Goal: Information Seeking & Learning: Find specific fact

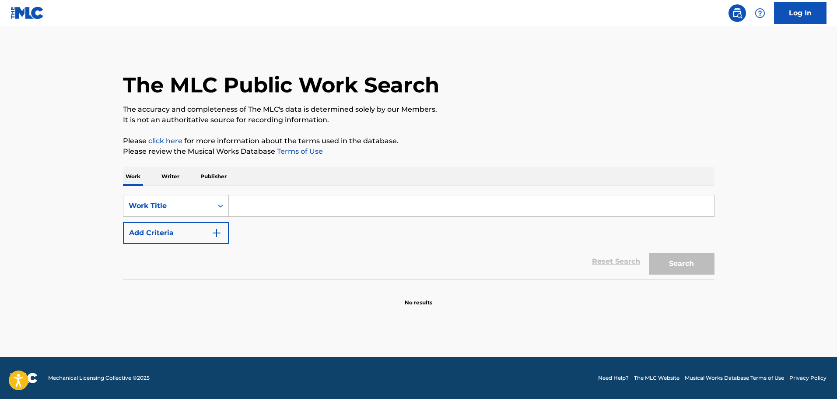
click at [306, 201] on input "Search Form" at bounding box center [471, 205] width 485 height 21
paste input "Losing Focus"
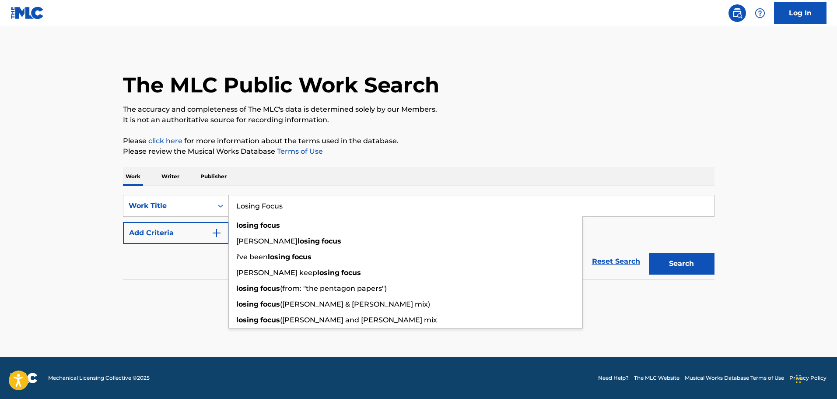
type input "Losing Focus"
click at [656, 264] on button "Search" at bounding box center [682, 264] width 66 height 22
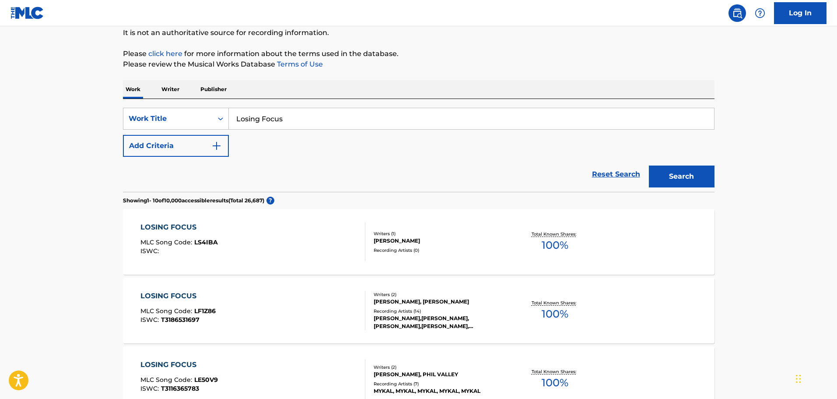
scroll to position [88, 0]
click at [315, 118] on input "Losing Focus" at bounding box center [471, 118] width 485 height 21
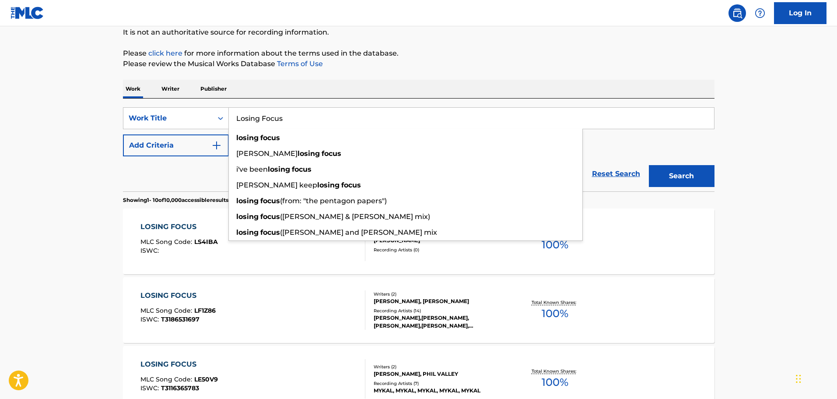
click at [193, 144] on button "Add Criteria" at bounding box center [176, 145] width 106 height 22
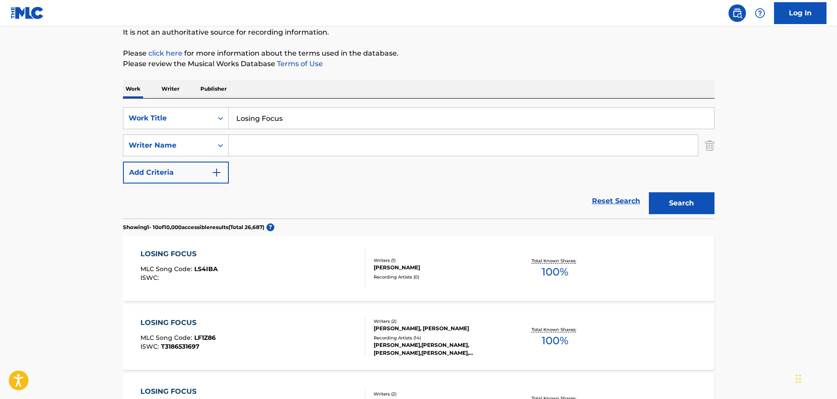
click at [288, 154] on input "Search Form" at bounding box center [463, 145] width 469 height 21
paste input "[PERSON_NAME]"
type input "[PERSON_NAME]"
click at [665, 208] on button "Search" at bounding box center [682, 203] width 66 height 22
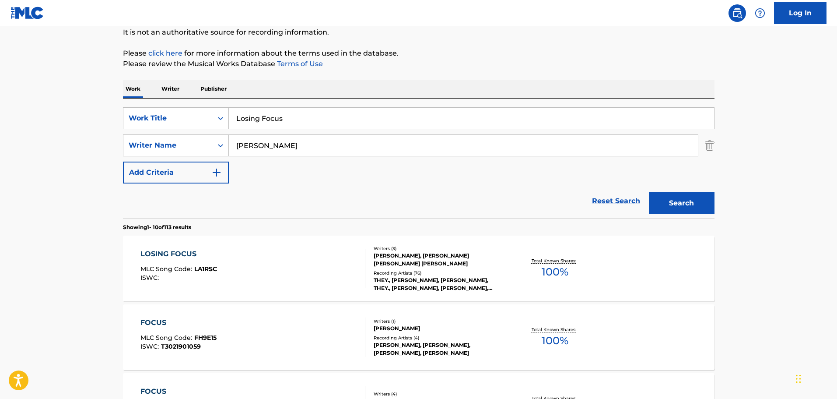
click at [427, 267] on div "Writers ( 3 ) [PERSON_NAME], [PERSON_NAME] [PERSON_NAME] [PERSON_NAME] Recordin…" at bounding box center [436, 268] width 141 height 47
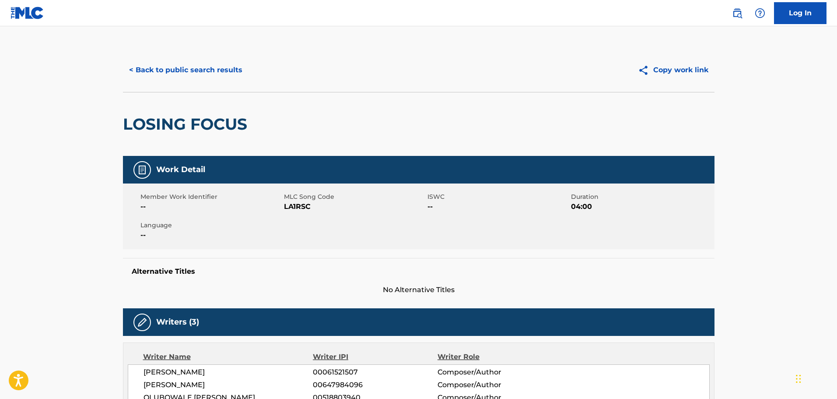
drag, startPoint x: 298, startPoint y: 243, endPoint x: 301, endPoint y: 237, distance: 7.1
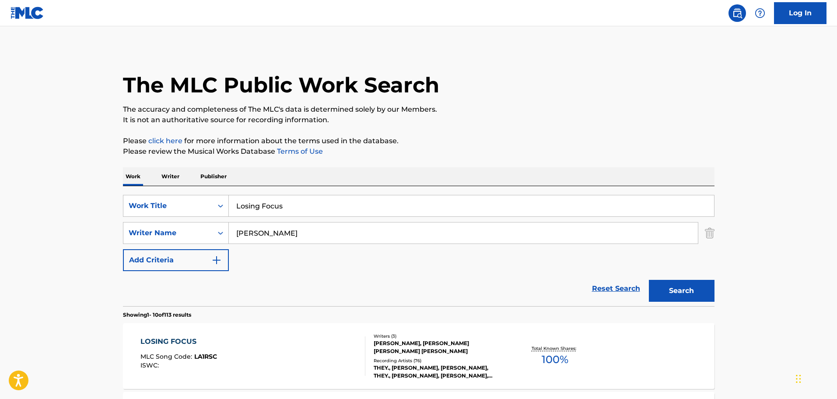
scroll to position [88, 0]
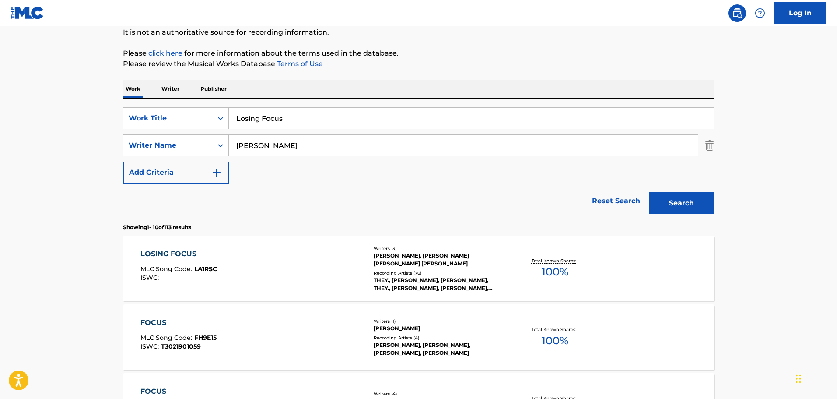
click at [317, 266] on div "LOSING FOCUS MLC Song Code : LA1RSC ISWC :" at bounding box center [253, 268] width 225 height 39
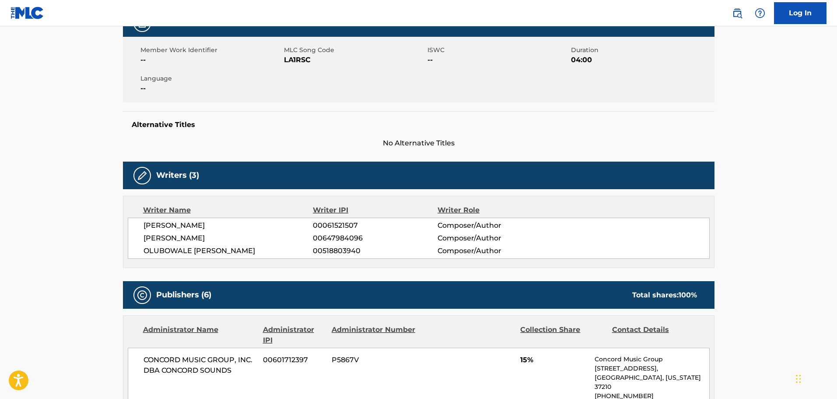
scroll to position [131, 0]
